Goal: Information Seeking & Learning: Find specific fact

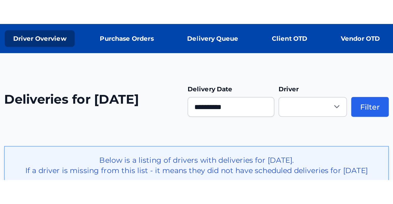
scroll to position [77, 0]
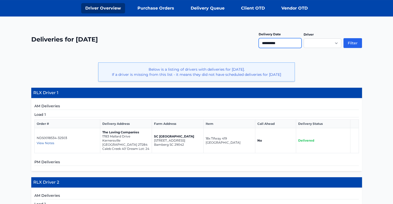
click at [281, 42] on input "**********" at bounding box center [279, 43] width 43 height 10
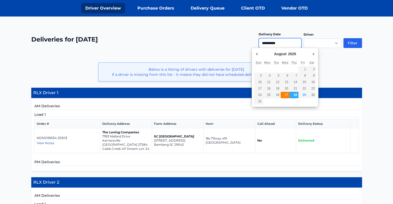
type input "**********"
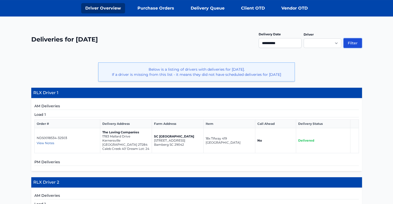
click at [350, 43] on button "Filter" at bounding box center [352, 43] width 19 height 10
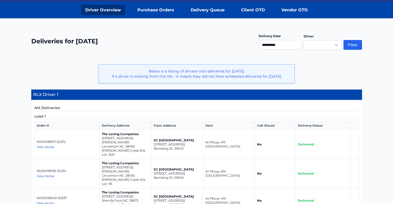
scroll to position [77, 0]
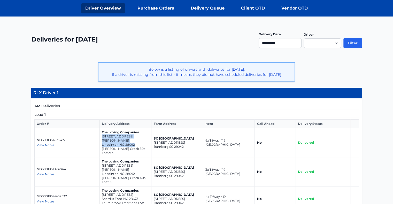
drag, startPoint x: 101, startPoint y: 136, endPoint x: 136, endPoint y: 140, distance: 35.4
click at [136, 140] on td "The Loving Companies 4603 Harris Elliot Road Lincolnton NC 28092 Clark Creek 50…" at bounding box center [126, 142] width 52 height 29
copy td "4603 Harris Elliot Road Lincolnton NC 28092"
drag, startPoint x: 102, startPoint y: 156, endPoint x: 137, endPoint y: 160, distance: 35.9
click at [137, 160] on td "The Loving Companies 3045 Ora Smith Road Lincolnton NC 28092 Clark Creek 40s Lo…" at bounding box center [126, 171] width 52 height 29
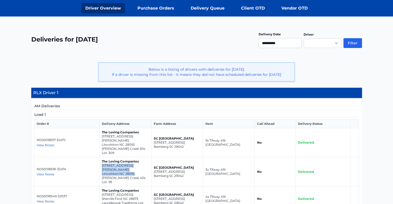
copy td "3045 Ora Smith Road Lincolnton NC 28092"
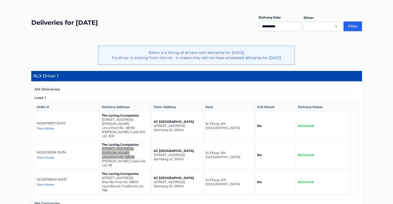
scroll to position [103, 0]
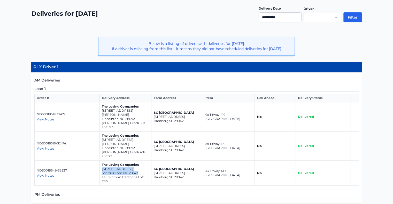
drag, startPoint x: 101, startPoint y: 151, endPoint x: 139, endPoint y: 157, distance: 38.4
click at [139, 161] on td "The Loving Companies 7917 Old Brook Road Sherrills Ford NC 28673 Laurelbrook Tr…" at bounding box center [126, 173] width 52 height 25
copy td "7917 Old Brook Road Sherrills Ford NC 28673"
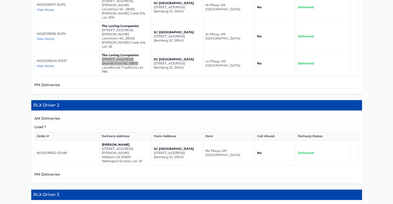
scroll to position [258, 0]
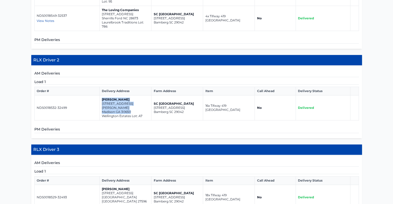
drag, startPoint x: 101, startPoint y: 83, endPoint x: 133, endPoint y: 90, distance: 32.8
click at [133, 96] on td "Meg Jones 1041 Reagan Drive Madison GA 30650 Wellington Estates Lot: A7" at bounding box center [126, 108] width 52 height 25
click at [132, 96] on td "Meg Jones 1041 Reagan Drive Madison GA 30650 Wellington Estates Lot: A7" at bounding box center [126, 108] width 52 height 25
drag, startPoint x: 101, startPoint y: 86, endPoint x: 138, endPoint y: 92, distance: 36.5
click at [138, 96] on td "Meg Jones 1041 Reagan Drive Madison GA 30650 Wellington Estates Lot: A7" at bounding box center [126, 108] width 52 height 25
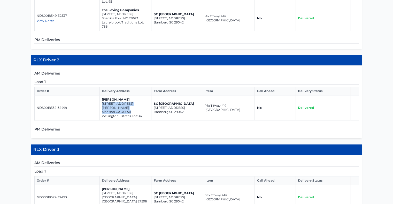
copy td "1041 Reagan Drive Madison GA 30650"
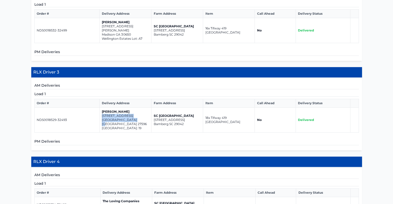
drag, startPoint x: 101, startPoint y: 93, endPoint x: 135, endPoint y: 98, distance: 34.1
click at [135, 108] on td "Dennis Ellis 40 bold drive Youngsville NC 27596 Maison Ridge Lot: 19" at bounding box center [126, 120] width 52 height 25
copy td "40 bold drive Youngsville NC 27596"
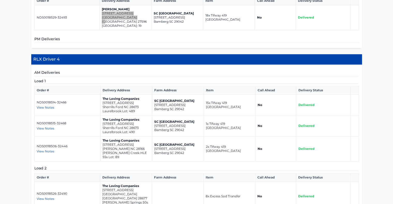
scroll to position [439, 0]
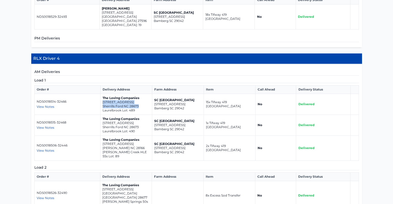
drag, startPoint x: 102, startPoint y: 74, endPoint x: 140, endPoint y: 81, distance: 38.4
click at [140, 94] on td "The Loving Companies 8582 Acadia Pkwy Sherrills Ford NC 28673 Laurelbrook Lot: …" at bounding box center [126, 104] width 52 height 21
copy td "8582 Acadia Pkwy Sherrills Ford NC 28673"
click at [102, 121] on p "8578 Acadia Pkwy" at bounding box center [125, 123] width 47 height 4
drag, startPoint x: 102, startPoint y: 95, endPoint x: 139, endPoint y: 99, distance: 37.4
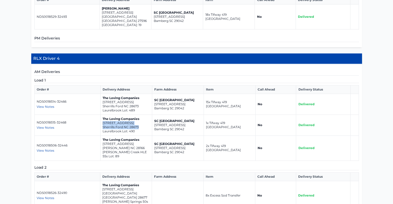
click at [139, 115] on td "The Loving Companies 8578 Acadia Pkwy Sherrills Ford NC 28673 Laurelbrook Lot: …" at bounding box center [126, 125] width 52 height 21
copy td "8578 Acadia Pkwy Sherrills Ford NC 28673"
drag, startPoint x: 102, startPoint y: 116, endPoint x: 139, endPoint y: 121, distance: 37.7
click at [139, 136] on td "The Loving Companies 137 Way Cross Lane Troutman NC 28166 Calvin Creek HLE 55s …" at bounding box center [126, 148] width 52 height 25
copy td "137 Way Cross Lane Troutman NC 28166"
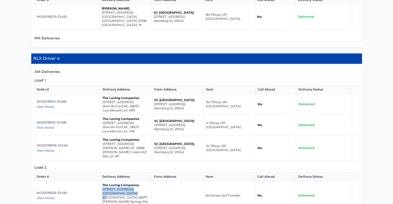
drag, startPoint x: 102, startPoint y: 157, endPoint x: 135, endPoint y: 163, distance: 33.7
click at [135, 181] on td "The Loving Companies 225 Giant Oak Avenue Statesville NC 28677 Wallace Springs …" at bounding box center [126, 195] width 52 height 29
copy td "225 Giant Oak Avenue Statesville NC 28677"
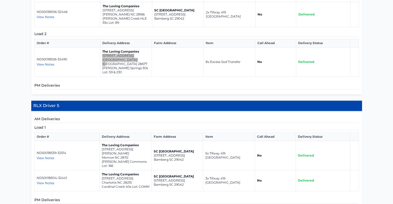
scroll to position [620, 0]
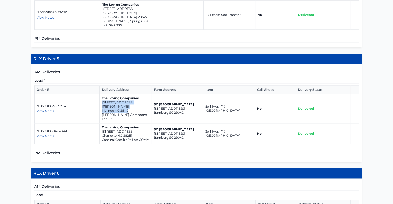
drag, startPoint x: 101, startPoint y: 66, endPoint x: 132, endPoint y: 70, distance: 30.5
click at [132, 94] on td "The Loving Companies 1373 Secrest Commons Drive Monroe NC 28112 Secrest Commons…" at bounding box center [126, 108] width 52 height 29
copy td "1373 Secrest Commons Drive Monroe NC 28112"
drag, startPoint x: 101, startPoint y: 87, endPoint x: 135, endPoint y: 91, distance: 34.6
click at [135, 123] on td "The Loving Companies 1115 Cardinal Creek Ave Charlotte NC 28215 Cardinal Creek …" at bounding box center [126, 133] width 52 height 21
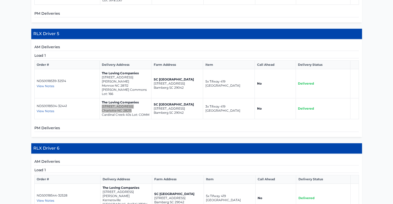
scroll to position [697, 0]
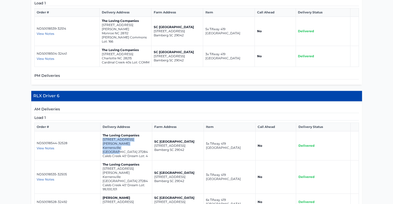
drag, startPoint x: 101, startPoint y: 94, endPoint x: 147, endPoint y: 98, distance: 45.3
click at [147, 131] on td "The Loving Companies 6022 Wren Drive Kernersville NC 27284 Caleb Creek 40' Drea…" at bounding box center [126, 145] width 52 height 29
drag, startPoint x: 102, startPoint y: 115, endPoint x: 140, endPoint y: 120, distance: 38.3
click at [140, 161] on td "The Loving Companies 6025 Wren Drive Kernersville NC 27284 Caleb Creek 40' Drea…" at bounding box center [126, 177] width 52 height 33
drag, startPoint x: 102, startPoint y: 141, endPoint x: 134, endPoint y: 146, distance: 32.4
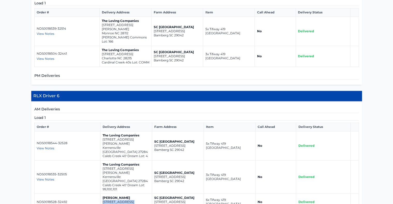
click at [134, 194] on td "Jason Coble 332 Willowbrooke Way Stokesdale NC 27357" at bounding box center [126, 202] width 52 height 17
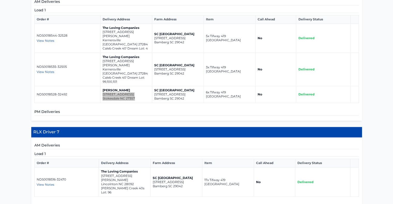
scroll to position [806, 0]
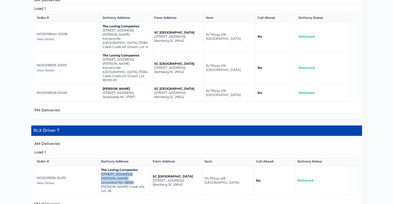
drag, startPoint x: 100, startPoint y: 111, endPoint x: 132, endPoint y: 117, distance: 32.8
click at [132, 166] on td "The Loving Companies 3041 Ora Smith Road Lincolnton NC 28092 Clark Creek 40s Lo…" at bounding box center [125, 180] width 52 height 29
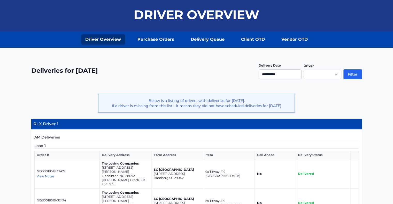
scroll to position [0, 0]
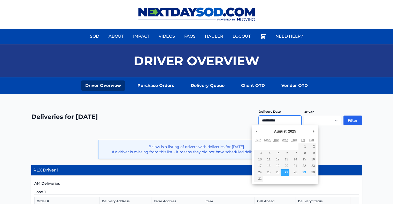
click at [276, 124] on input "**********" at bounding box center [279, 121] width 43 height 10
type input "**********"
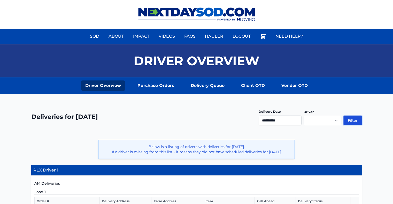
click at [356, 118] on button "Filter" at bounding box center [352, 121] width 19 height 10
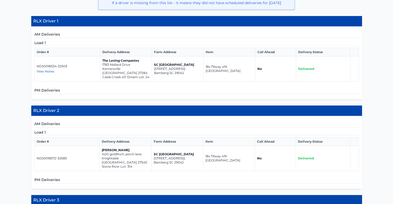
scroll to position [181, 0]
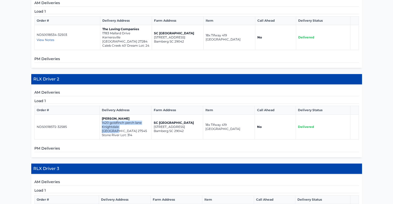
drag, startPoint x: 101, startPoint y: 116, endPoint x: 140, endPoint y: 122, distance: 39.1
click at [140, 122] on td "[PERSON_NAME] [STREET_ADDRESS]" at bounding box center [126, 127] width 52 height 25
copy td "[STREET_ADDRESS]"
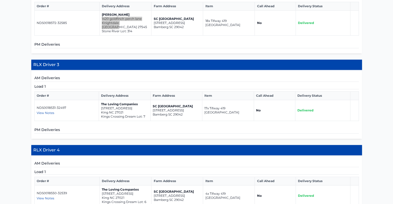
scroll to position [310, 0]
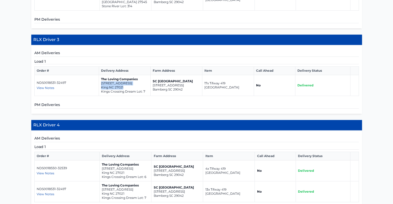
drag, startPoint x: 100, startPoint y: 73, endPoint x: 127, endPoint y: 78, distance: 26.8
click at [127, 78] on td "The Loving Companies [STREET_ADDRESS] Kings Crossing Dream Lot: 7" at bounding box center [125, 85] width 52 height 21
copy td "[STREET_ADDRESS]"
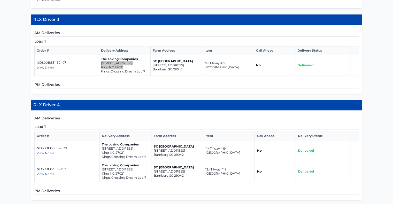
scroll to position [361, 0]
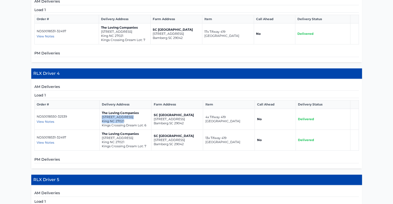
drag, startPoint x: 101, startPoint y: 106, endPoint x: 127, endPoint y: 113, distance: 26.7
click at [127, 113] on td "The Loving Companies [STREET_ADDRESS] Kings Crossing Dream Lot: 6" at bounding box center [126, 119] width 52 height 21
copy td "[STREET_ADDRESS]"
drag, startPoint x: 101, startPoint y: 127, endPoint x: 131, endPoint y: 130, distance: 29.6
click at [131, 130] on td "The Loving Companies [STREET_ADDRESS] Kings Crossing Dream Lot: 7" at bounding box center [126, 140] width 52 height 21
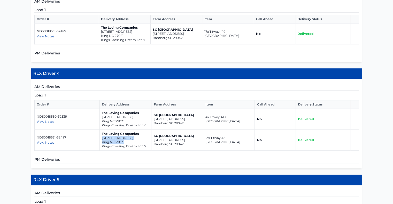
copy td "[STREET_ADDRESS]"
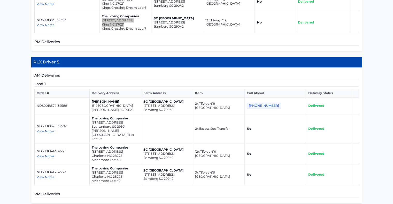
scroll to position [490, 0]
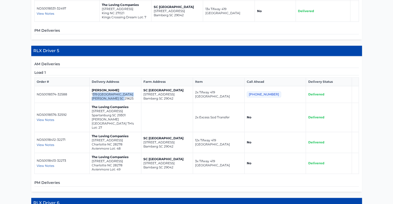
drag, startPoint x: 96, startPoint y: 82, endPoint x: 135, endPoint y: 86, distance: 38.7
click at [135, 86] on td "[PERSON_NAME] [STREET_ADDRESS][PERSON_NAME]" at bounding box center [116, 94] width 52 height 17
drag, startPoint x: 117, startPoint y: 87, endPoint x: 128, endPoint y: 77, distance: 14.4
click at [128, 86] on td "[PERSON_NAME] [STREET_ADDRESS][PERSON_NAME]" at bounding box center [116, 94] width 52 height 17
drag, startPoint x: 96, startPoint y: 83, endPoint x: 130, endPoint y: 88, distance: 34.7
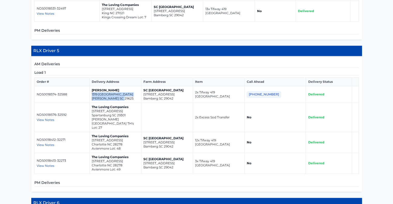
click at [130, 88] on td "[PERSON_NAME] [STREET_ADDRESS][PERSON_NAME]" at bounding box center [116, 94] width 52 height 17
copy td "[STREET_ADDRESS][PERSON_NAME]"
drag, startPoint x: 96, startPoint y: 99, endPoint x: 135, endPoint y: 104, distance: 39.8
click at [135, 104] on td "The Loving Companies [STREET_ADDRESS] [PERSON_NAME][GEOGRAPHIC_DATA]: 27" at bounding box center [116, 117] width 52 height 29
copy td "[STREET_ADDRESS]"
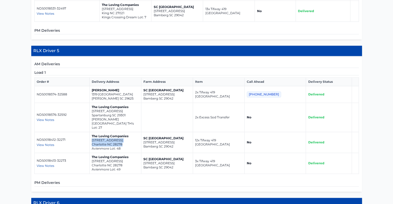
drag, startPoint x: 96, startPoint y: 121, endPoint x: 130, endPoint y: 126, distance: 34.9
click at [130, 132] on td "The Loving Companies [STREET_ADDRESS]" at bounding box center [116, 142] width 52 height 21
copy td "[STREET_ADDRESS]"
drag, startPoint x: 96, startPoint y: 141, endPoint x: 131, endPoint y: 146, distance: 35.7
click at [131, 153] on td "The Loving Companies [STREET_ADDRESS]" at bounding box center [116, 163] width 52 height 21
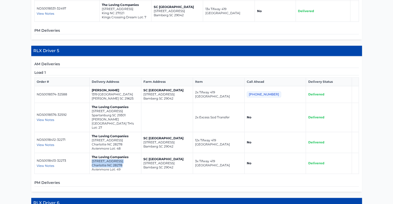
copy td "[STREET_ADDRESS]"
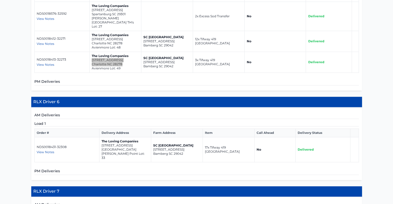
scroll to position [620, 0]
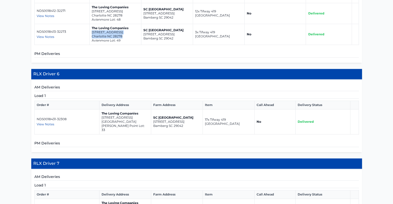
drag, startPoint x: 101, startPoint y: 96, endPoint x: 135, endPoint y: 102, distance: 35.1
click at [135, 109] on td "The Loving Companies [STREET_ADDRESS][PERSON_NAME] Lot: 33" at bounding box center [125, 121] width 52 height 25
click at [144, 124] on p "[PERSON_NAME] Point Lot: 33" at bounding box center [124, 128] width 47 height 8
drag, startPoint x: 101, startPoint y: 98, endPoint x: 139, endPoint y: 102, distance: 38.5
click at [139, 109] on td "The Loving Companies [STREET_ADDRESS][PERSON_NAME] Lot: 33" at bounding box center [125, 121] width 52 height 25
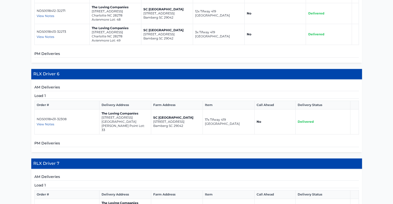
copy td "[STREET_ADDRESS]"
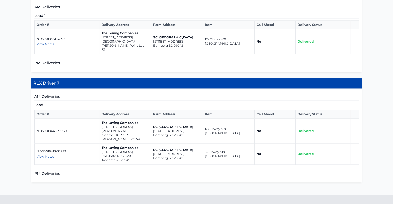
scroll to position [711, 0]
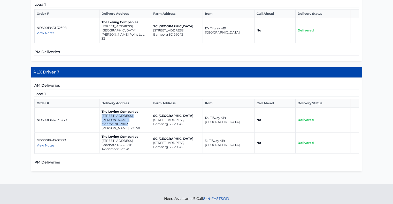
drag, startPoint x: 101, startPoint y: 90, endPoint x: 131, endPoint y: 96, distance: 30.2
click at [131, 108] on td "The Loving Companies [STREET_ADDRESS][GEOGRAPHIC_DATA][PERSON_NAME][PERSON_NAME…" at bounding box center [125, 120] width 52 height 25
copy td "[STREET_ADDRESS][PERSON_NAME]"
drag, startPoint x: 101, startPoint y: 112, endPoint x: 134, endPoint y: 116, distance: 33.3
click at [134, 133] on td "The Loving Companies [STREET_ADDRESS]" at bounding box center [125, 143] width 52 height 21
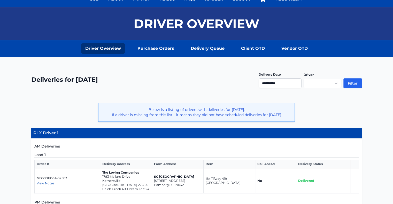
scroll to position [0, 0]
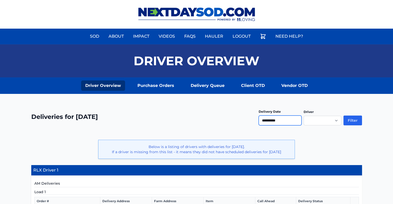
click at [280, 119] on input "**********" at bounding box center [279, 121] width 43 height 10
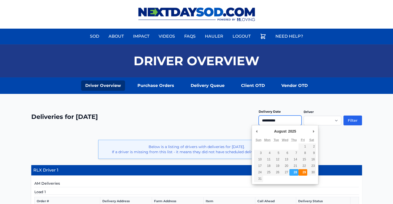
type input "**********"
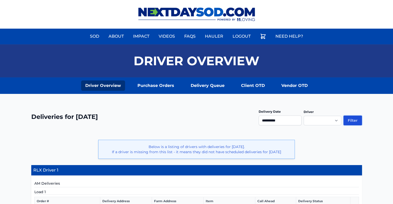
click at [353, 119] on button "Filter" at bounding box center [352, 121] width 19 height 10
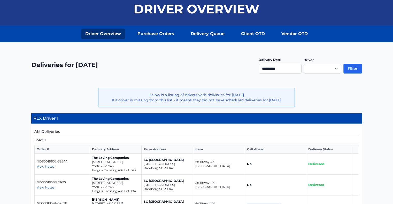
scroll to position [129, 0]
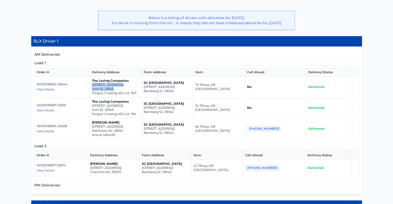
drag, startPoint x: 96, startPoint y: 83, endPoint x: 121, endPoint y: 86, distance: 25.1
click at [121, 86] on td "The Loving Companies 914 Two Brothers Lane York SC 29745 Fergus Crossing 43s Lo…" at bounding box center [116, 87] width 52 height 21
copy td "914 Two Brothers Lane York SC 29745"
drag, startPoint x: 96, startPoint y: 104, endPoint x: 122, endPoint y: 109, distance: 26.8
click at [122, 109] on td "The Loving Companies 428 Court House Avenue York SC 29745 Fergus Crossing 43s L…" at bounding box center [116, 108] width 52 height 21
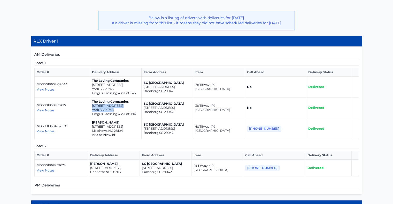
copy td "428 Court House Avenue York SC 29745"
drag, startPoint x: 96, startPoint y: 126, endPoint x: 125, endPoint y: 130, distance: 29.2
click at [125, 130] on td "Mack O Partee 15120 Idlewild Rd Matthews NC 28104 Aria at Idlewild" at bounding box center [116, 128] width 52 height 21
drag, startPoint x: 95, startPoint y: 125, endPoint x: 128, endPoint y: 131, distance: 33.7
click at [128, 131] on td "Mack O Partee 15120 Idlewild Rd Matthews NC 28104 Aria at Idlewild" at bounding box center [116, 128] width 52 height 21
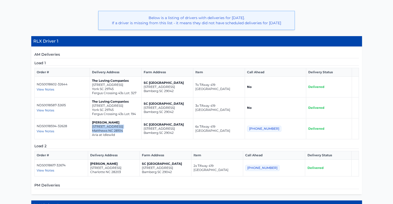
copy td "15120 Idlewild Rd Matthews NC 28104"
drag, startPoint x: 94, startPoint y: 167, endPoint x: 131, endPoint y: 173, distance: 37.5
click at [131, 173] on td "Chance Rosenberger 2010 Charlotte Drive Charlotte NC 28203" at bounding box center [114, 168] width 52 height 17
copy td "2010 Charlotte Drive Charlotte NC 28203"
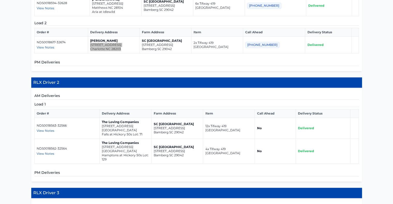
scroll to position [284, 0]
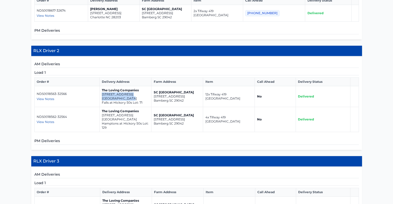
drag, startPoint x: 101, startPoint y: 92, endPoint x: 134, endPoint y: 98, distance: 33.1
click at [134, 98] on td "The Loving Companies 1330 37th Avenue Lane NE Hickory NC 28601 Falls at Hickory…" at bounding box center [126, 96] width 52 height 21
copy td "1330 37th Avenue Lane NE Hickory NC 28601"
drag, startPoint x: 101, startPoint y: 113, endPoint x: 133, endPoint y: 118, distance: 32.2
click at [133, 118] on td "The Loving Companies 776 14th Avenue Court NE Hickory NC 28601 Hamptons at Hick…" at bounding box center [126, 119] width 52 height 25
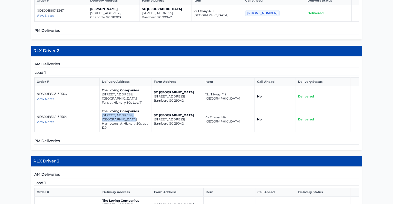
copy td "776 14th Avenue Court NE Hickory NC 28601"
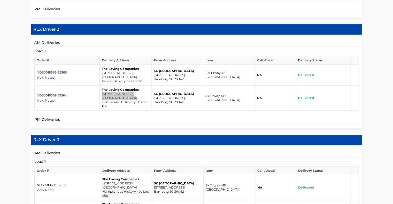
scroll to position [413, 0]
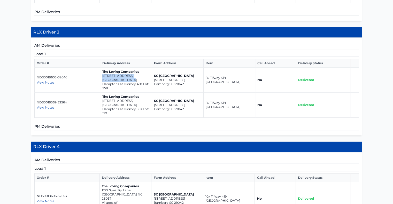
drag, startPoint x: 101, startPoint y: 73, endPoint x: 131, endPoint y: 78, distance: 30.3
click at [131, 78] on td "The Loving Companies 506 13th Avenue Drive NE Hickory NC 28601 Hamptons at Hick…" at bounding box center [126, 80] width 52 height 25
copy td "506 13th Avenue Drive NE Hickory NC 28601"
drag, startPoint x: 102, startPoint y: 98, endPoint x: 142, endPoint y: 102, distance: 40.2
click at [142, 102] on td "The Loving Companies 776 14th Avenue Court NE Hickory NC 28601 Hamptons at Hick…" at bounding box center [126, 105] width 52 height 25
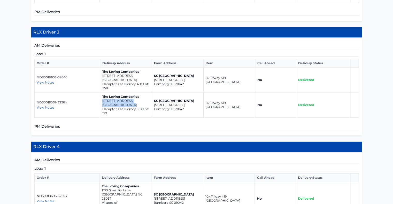
copy td "776 14th Avenue Court NE Hickory NC 28601"
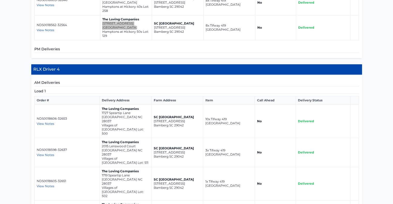
scroll to position [542, 0]
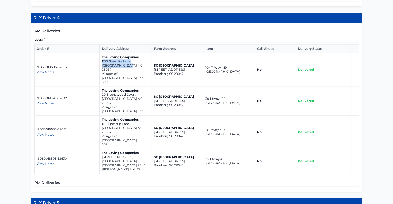
drag, startPoint x: 101, startPoint y: 59, endPoint x: 134, endPoint y: 63, distance: 32.5
click at [134, 63] on td "The Loving Companies 1727 Speartip Lane Denver NC 28037 Villages of Denver Lot:…" at bounding box center [126, 69] width 52 height 33
copy td "1727 Speartip Lane Denver NC 28037"
drag, startPoint x: 102, startPoint y: 80, endPoint x: 139, endPoint y: 83, distance: 37.6
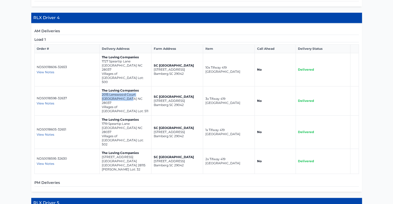
click at [139, 86] on td "The Loving Companies 2015 Lenswood Court Denver NC 28037 Villages of Denver Lot…" at bounding box center [126, 100] width 52 height 29
drag, startPoint x: 101, startPoint y: 100, endPoint x: 131, endPoint y: 105, distance: 30.4
click at [131, 116] on td "The Loving Companies 1719 Speartip Lane Denver NC 28037 Villages of Denver Lot:…" at bounding box center [126, 132] width 52 height 33
drag, startPoint x: 101, startPoint y: 121, endPoint x: 136, endPoint y: 125, distance: 35.4
click at [136, 149] on td "The Loving Companies 130 Fordingbridge Lane Mooresville NC 28115 Brantley Lot: …" at bounding box center [126, 161] width 52 height 25
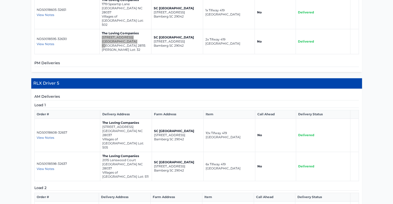
scroll to position [671, 0]
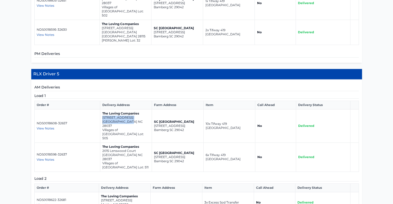
drag, startPoint x: 102, startPoint y: 77, endPoint x: 134, endPoint y: 82, distance: 32.1
click at [134, 109] on td "The Loving Companies 1728 Speartip Lane Denver NC 28037 Villages of Denver Lot:…" at bounding box center [126, 125] width 52 height 33
drag, startPoint x: 101, startPoint y: 98, endPoint x: 131, endPoint y: 103, distance: 30.3
click at [131, 143] on td "The Loving Companies 2015 Lenswood Court Denver NC 28037 Villages of Denver Lot…" at bounding box center [126, 157] width 52 height 29
drag, startPoint x: 101, startPoint y: 139, endPoint x: 137, endPoint y: 143, distance: 36.6
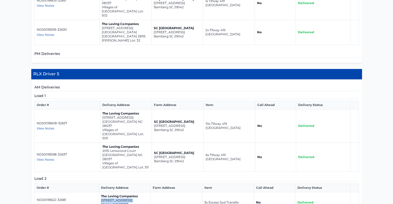
click at [137, 192] on td "The Loving Companies 6412 Fairfax Ct Maiden NC 28650 Shannon Woods Meadows Lot:…" at bounding box center [125, 202] width 52 height 21
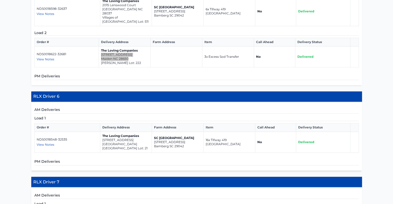
scroll to position [826, 0]
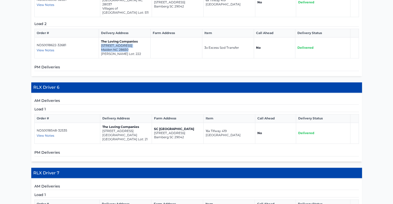
drag, startPoint x: 100, startPoint y: 73, endPoint x: 138, endPoint y: 78, distance: 38.1
click at [138, 123] on td "The Loving Companies 1232 Yellow Springs Drive Huntersville NC 28078 Spring Gro…" at bounding box center [126, 133] width 52 height 21
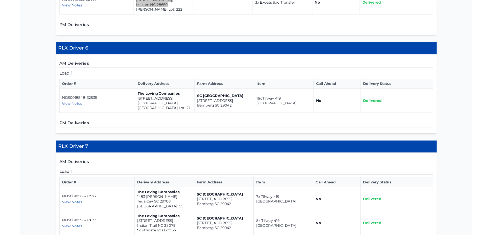
scroll to position [903, 0]
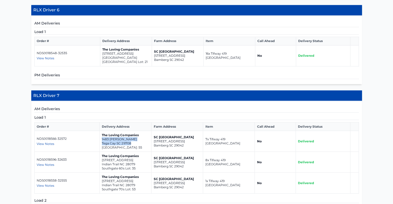
drag, startPoint x: 100, startPoint y: 81, endPoint x: 135, endPoint y: 86, distance: 34.9
click at [135, 131] on td "The Loving Companies 1483 Hubert Graham Way Tega Cay SC 29708 River Falls Lot: …" at bounding box center [126, 141] width 52 height 21
drag, startPoint x: 100, startPoint y: 101, endPoint x: 136, endPoint y: 107, distance: 36.0
click at [136, 152] on td "The Loving Companies 1037 Merganser Way Indian Trail NC 28079 Southgate 60s Lot…" at bounding box center [126, 162] width 52 height 21
drag, startPoint x: 100, startPoint y: 123, endPoint x: 136, endPoint y: 127, distance: 36.2
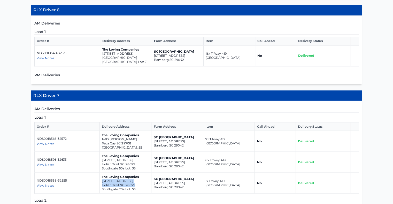
click at [136, 173] on td "The Loving Companies 1040 Merganser Way Indian Trail NC 28079 Southgate 70s Lot…" at bounding box center [126, 183] width 52 height 21
drag, startPoint x: 101, startPoint y: 162, endPoint x: 141, endPoint y: 165, distance: 40.4
drag, startPoint x: 100, startPoint y: 164, endPoint x: 134, endPoint y: 168, distance: 34.3
